Goal: Check status: Check status

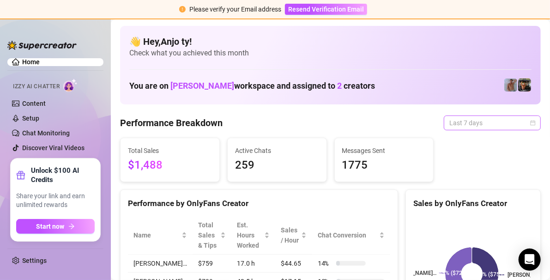
click at [528, 123] on div "Last 7 days" at bounding box center [492, 122] width 97 height 15
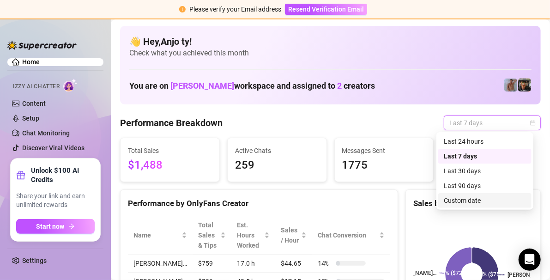
click at [479, 202] on div "Custom date" at bounding box center [485, 200] width 82 height 10
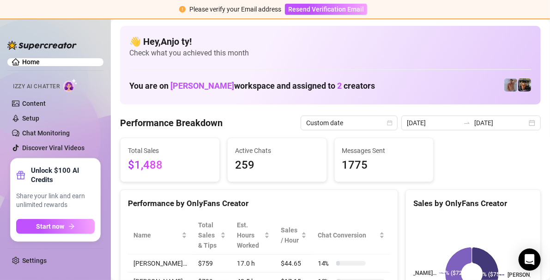
drag, startPoint x: 545, startPoint y: 198, endPoint x: 557, endPoint y: 183, distance: 19.1
click at [549, 183] on html "Please verify your Email address Resend Verification Email Home Izzy AI Chatter…" at bounding box center [275, 140] width 550 height 280
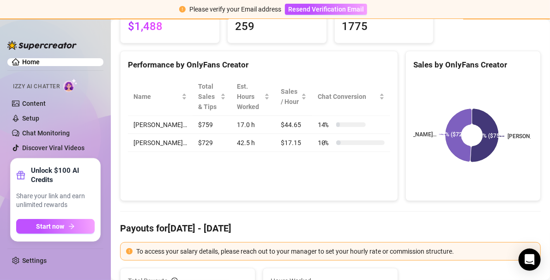
scroll to position [46, 0]
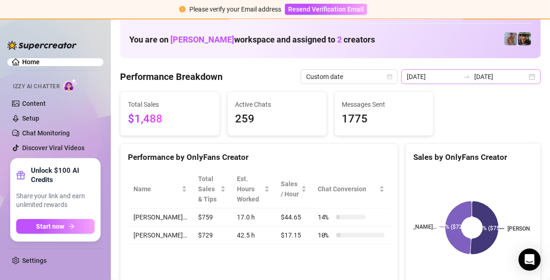
click at [527, 77] on div "[DATE] [DATE]" at bounding box center [470, 76] width 139 height 15
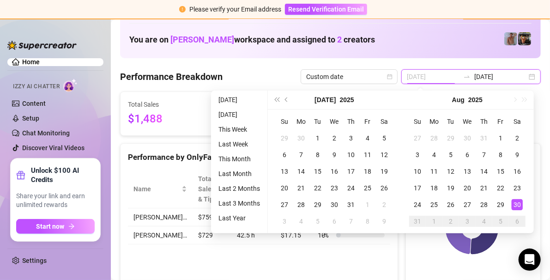
type input "[DATE]"
click at [518, 203] on div "30" at bounding box center [516, 204] width 11 height 11
click at [518, 203] on rect at bounding box center [471, 227] width 117 height 115
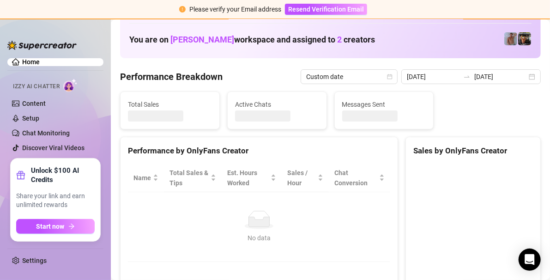
type input "[DATE]"
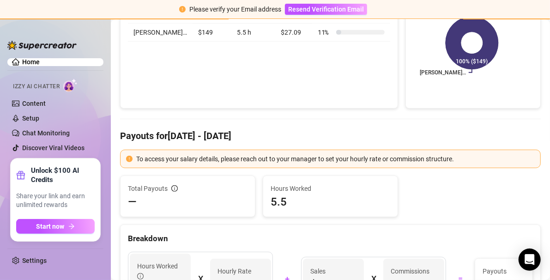
scroll to position [0, 0]
